Goal: Information Seeking & Learning: Learn about a topic

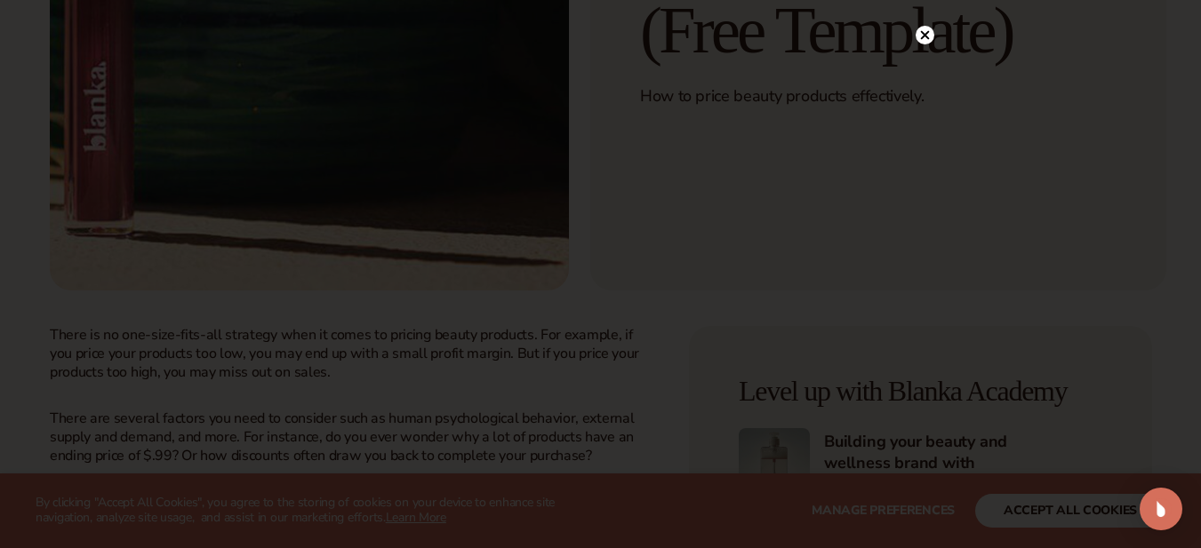
scroll to position [533, 0]
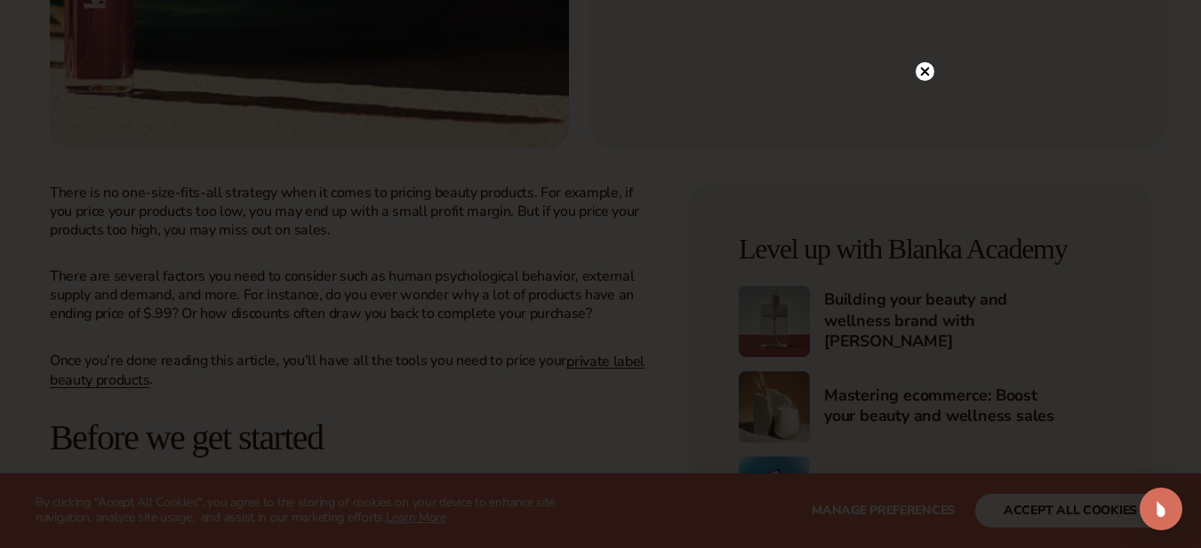
click at [924, 70] on circle at bounding box center [924, 71] width 19 height 19
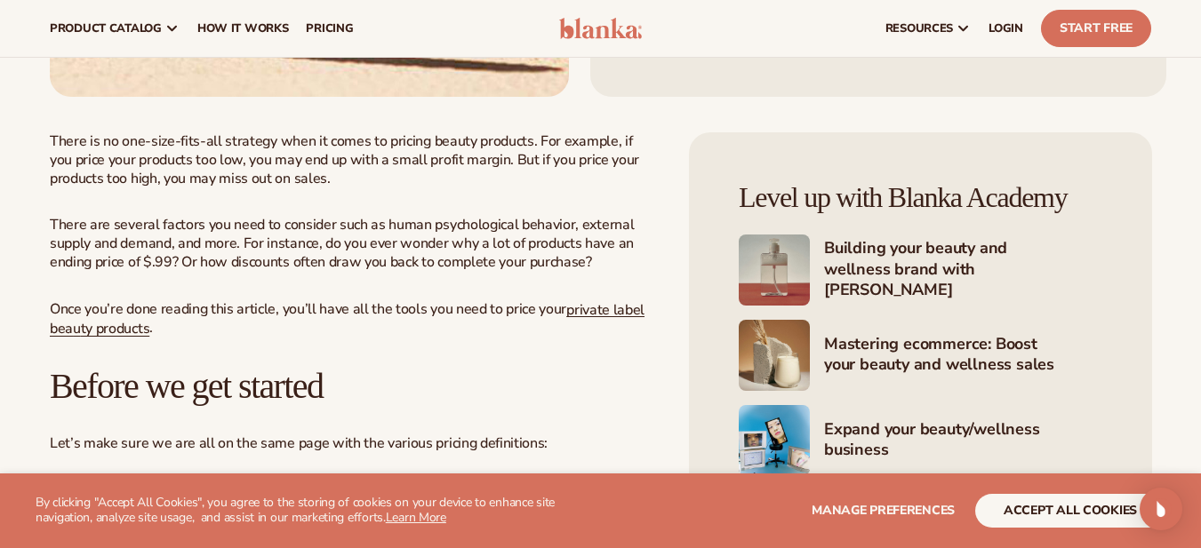
scroll to position [569, 0]
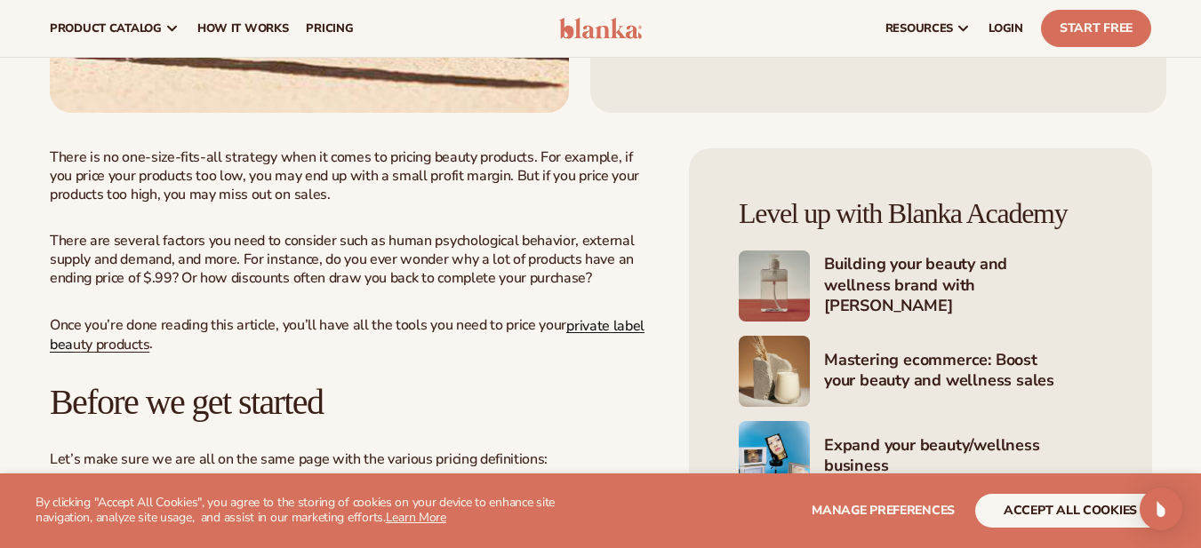
click at [610, 326] on link "private label bea" at bounding box center [347, 334] width 595 height 39
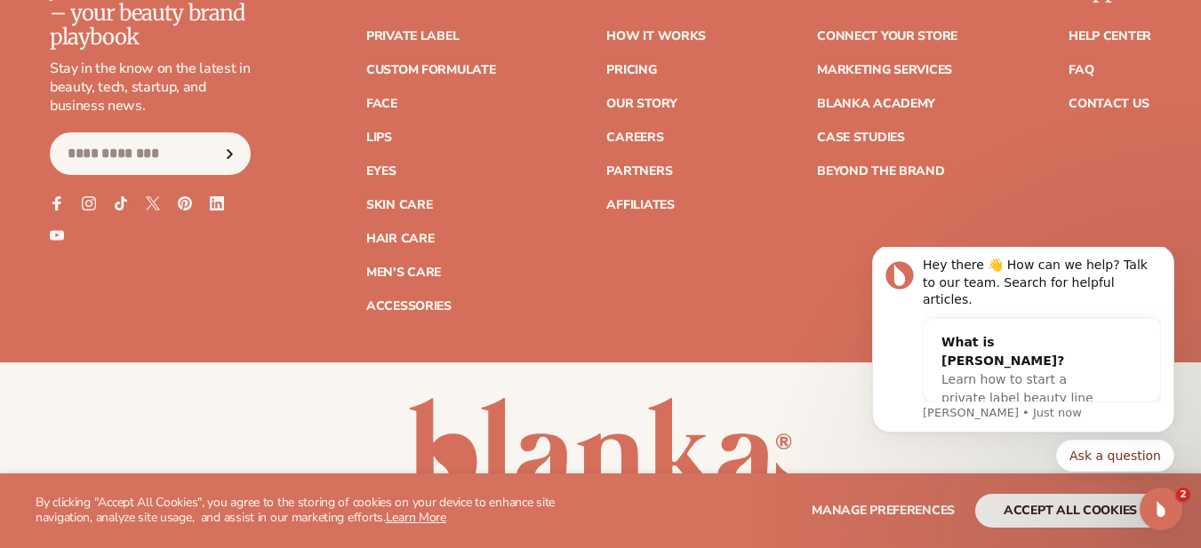
scroll to position [7165, 0]
